Goal: Information Seeking & Learning: Learn about a topic

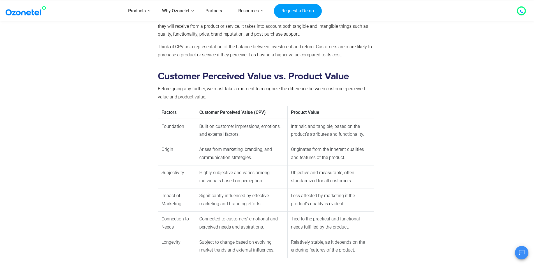
scroll to position [252, 0]
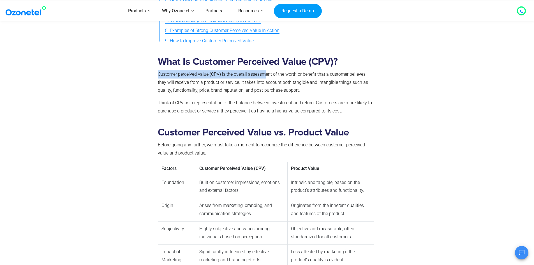
drag, startPoint x: 159, startPoint y: 74, endPoint x: 264, endPoint y: 77, distance: 104.9
click at [264, 77] on p "Customer perceived value (CPV) is the overall assessment of the worth or benefi…" at bounding box center [266, 82] width 216 height 24
click at [258, 83] on span "Customer perceived value (CPV) is the overall assessment of the worth or benefi…" at bounding box center [263, 82] width 210 height 22
drag, startPoint x: 158, startPoint y: 74, endPoint x: 317, endPoint y: 74, distance: 158.1
click at [317, 74] on span "Customer perceived value (CPV) is the overall assessment of the worth or benefi…" at bounding box center [263, 82] width 210 height 22
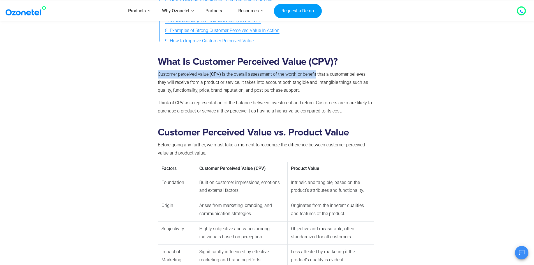
copy span "Customer perceived value (CPV) is the overall assessment of the worth or benefit"
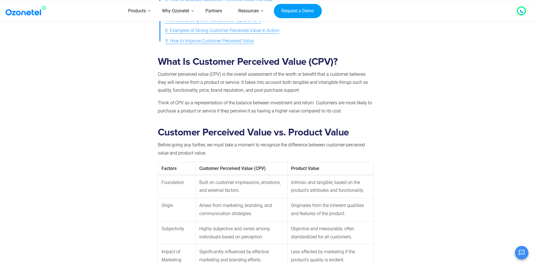
click at [310, 88] on p "Customer perceived value (CPV) is the overall assessment of the worth or benefi…" at bounding box center [266, 82] width 216 height 24
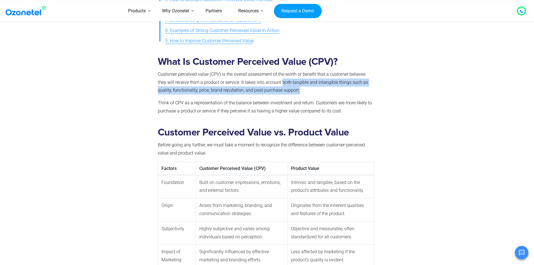
drag, startPoint x: 282, startPoint y: 82, endPoint x: 298, endPoint y: 91, distance: 18.7
click at [298, 91] on span "Customer perceived value (CPV) is the overall assessment of the worth or benefi…" at bounding box center [263, 82] width 210 height 22
copy span "both tangible and intangible things such as quality, functionality, price, bran…"
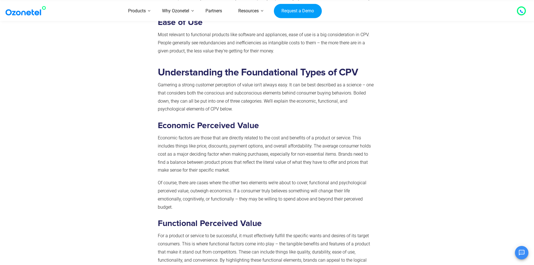
scroll to position [1402, 0]
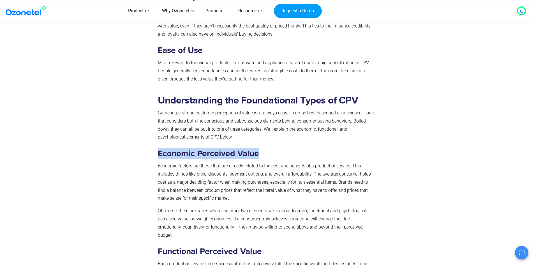
drag, startPoint x: 160, startPoint y: 153, endPoint x: 259, endPoint y: 145, distance: 99.6
copy strong "Economic Perceived Value"
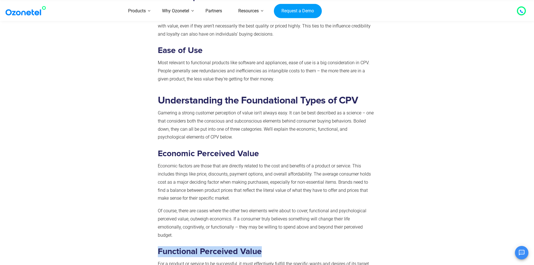
drag, startPoint x: 158, startPoint y: 244, endPoint x: 267, endPoint y: 238, distance: 109.2
click at [267, 246] on h3 "Functional Perceived Value" at bounding box center [266, 251] width 216 height 11
copy strong "Functional Perceived Value"
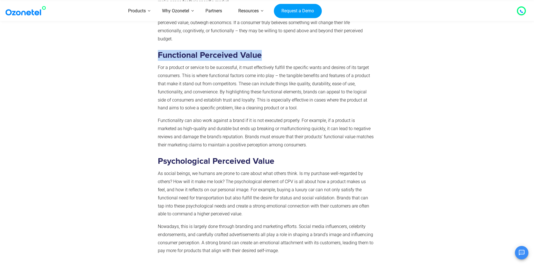
scroll to position [1654, 0]
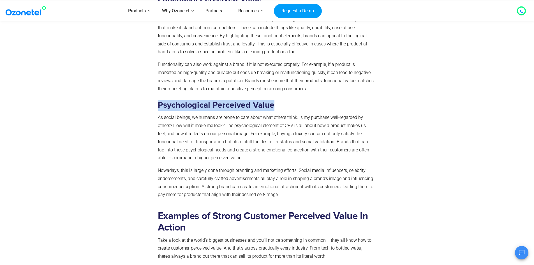
drag, startPoint x: 159, startPoint y: 96, endPoint x: 273, endPoint y: 95, distance: 113.8
click at [273, 101] on strong "Psychological Perceived Value" at bounding box center [216, 105] width 117 height 8
copy strong "Psychological Perceived Value"
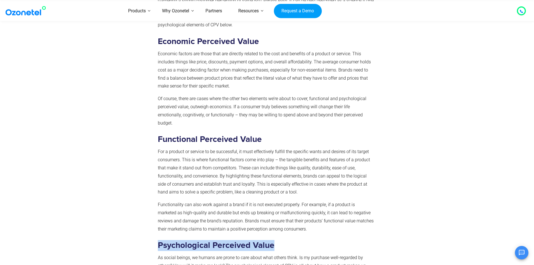
scroll to position [1626, 0]
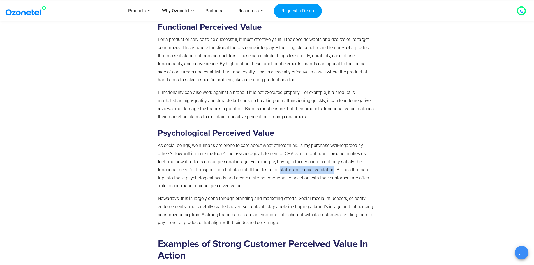
drag, startPoint x: 258, startPoint y: 162, endPoint x: 311, endPoint y: 162, distance: 53.3
click at [311, 162] on span "As social beings, we humans are prone to care about what others think. Is my pu…" at bounding box center [263, 166] width 211 height 46
copy span "status and social validation"
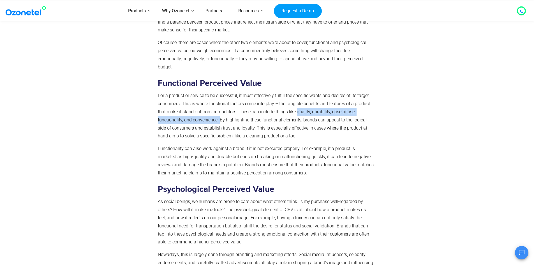
drag, startPoint x: 296, startPoint y: 103, endPoint x: 219, endPoint y: 115, distance: 78.0
click at [219, 115] on p "For a product or service to be successful, it must effectively fulfill the spec…" at bounding box center [266, 116] width 216 height 49
copy span "quality, durability, ease of use, functionality, and convenience."
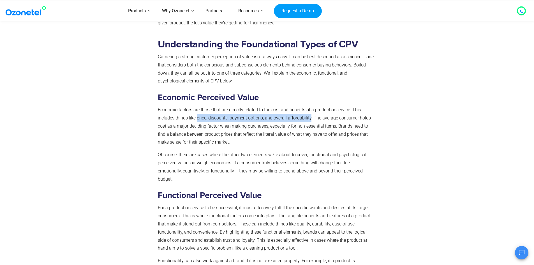
drag, startPoint x: 196, startPoint y: 117, endPoint x: 308, endPoint y: 119, distance: 111.6
click at [309, 119] on span "Economic factors are those that are directly related to the cost and benefits o…" at bounding box center [264, 126] width 213 height 38
copy span "price, discounts, payment options, and overall affordability"
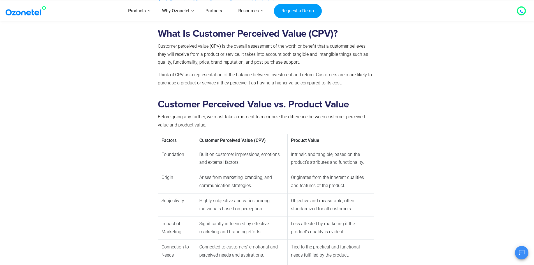
scroll to position [252, 0]
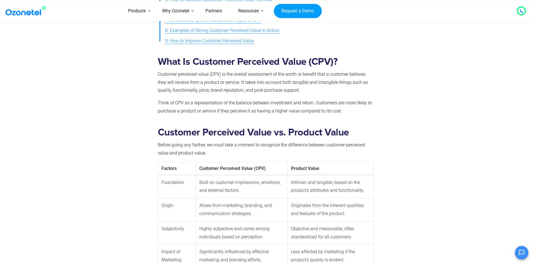
click at [328, 188] on td "Intrinsic and tangible, based on the product’s attributes and functionality." at bounding box center [331, 186] width 86 height 23
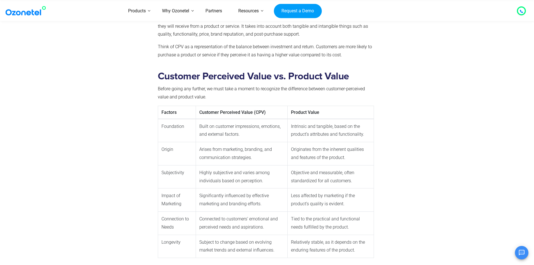
scroll to position [336, 0]
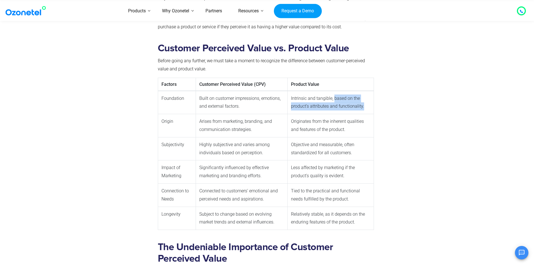
drag, startPoint x: 334, startPoint y: 97, endPoint x: 365, endPoint y: 107, distance: 32.3
click at [365, 107] on td "Intrinsic and tangible, based on the product’s attributes and functionality." at bounding box center [331, 102] width 86 height 23
copy td "based on the product’s attributes and functionality."
click at [479, 112] on section "Customer Perceived Value vs. Product Value Before going any further, we must ta…" at bounding box center [267, 128] width 534 height 217
